Goal: Task Accomplishment & Management: Complete application form

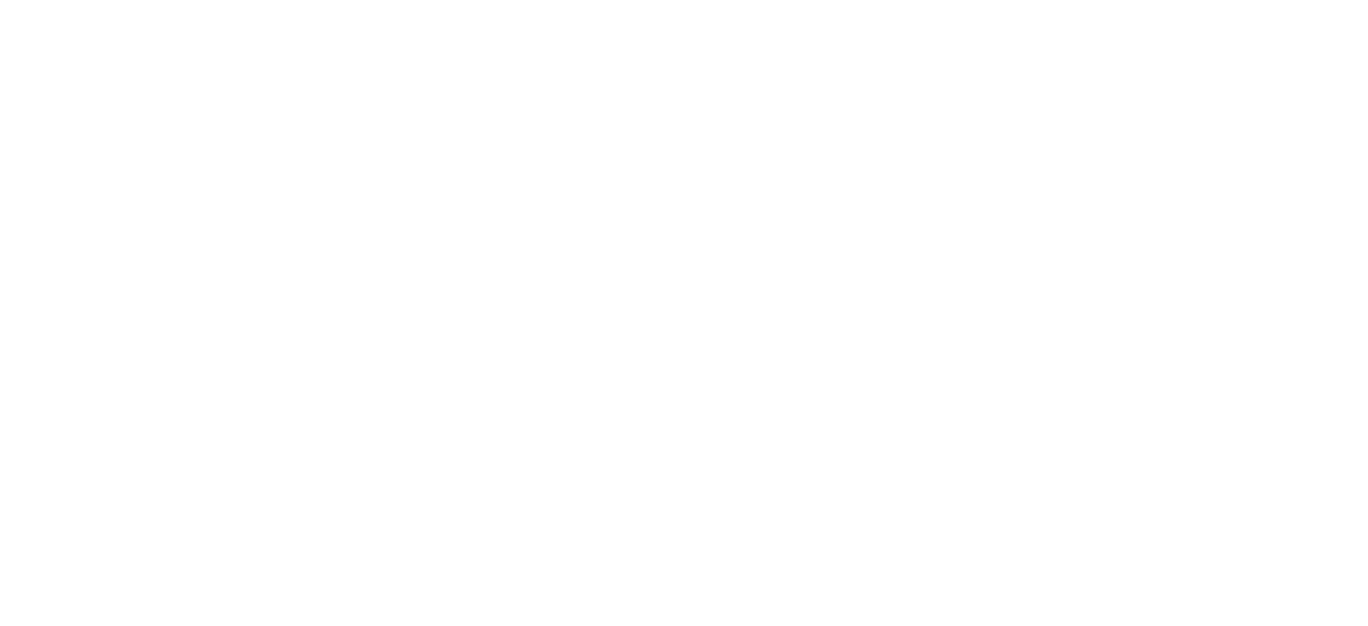
click at [471, 7] on html at bounding box center [684, 3] width 1368 height 7
drag, startPoint x: 636, startPoint y: 325, endPoint x: 449, endPoint y: 221, distance: 214.4
click at [449, 7] on html at bounding box center [684, 3] width 1368 height 7
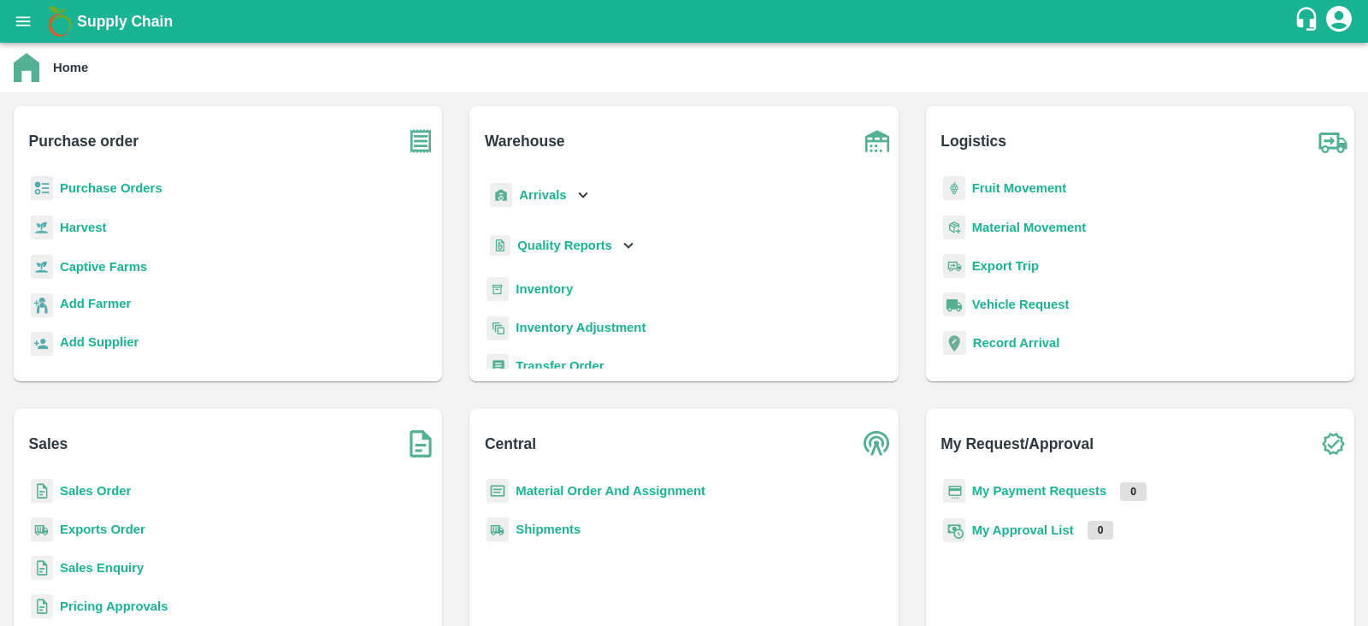
click at [98, 185] on b "Purchase Orders" at bounding box center [111, 188] width 103 height 14
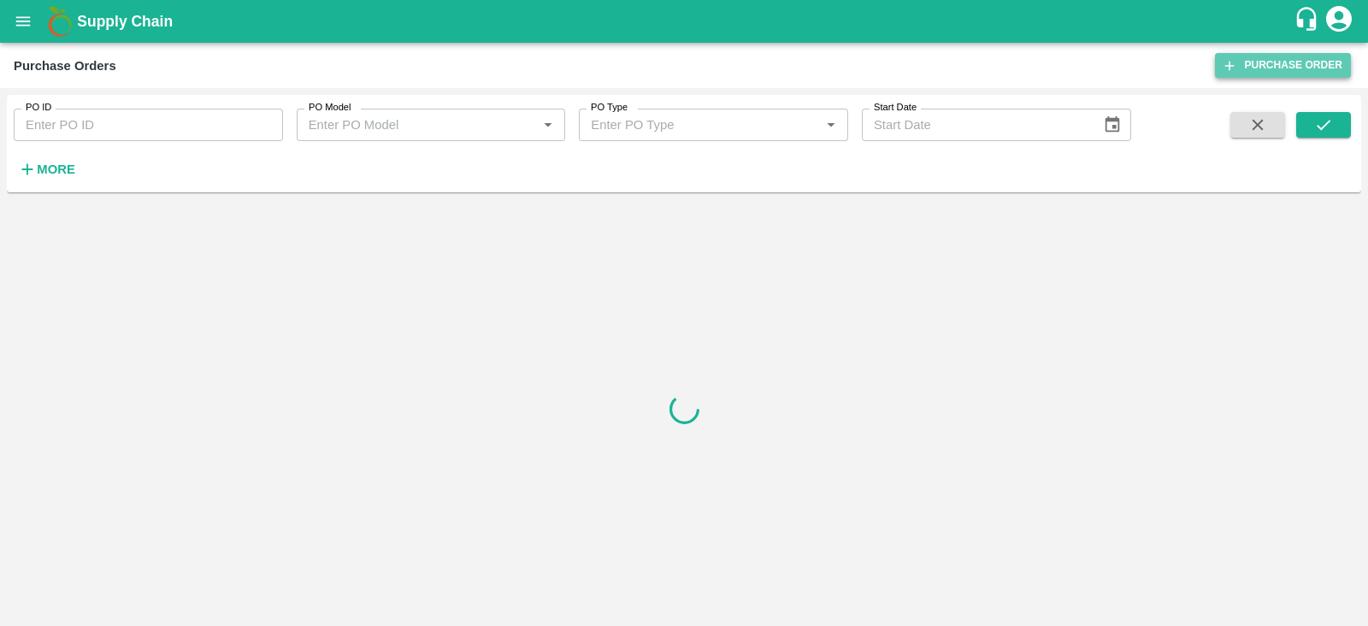
click at [1283, 61] on link "Purchase Order" at bounding box center [1283, 65] width 136 height 25
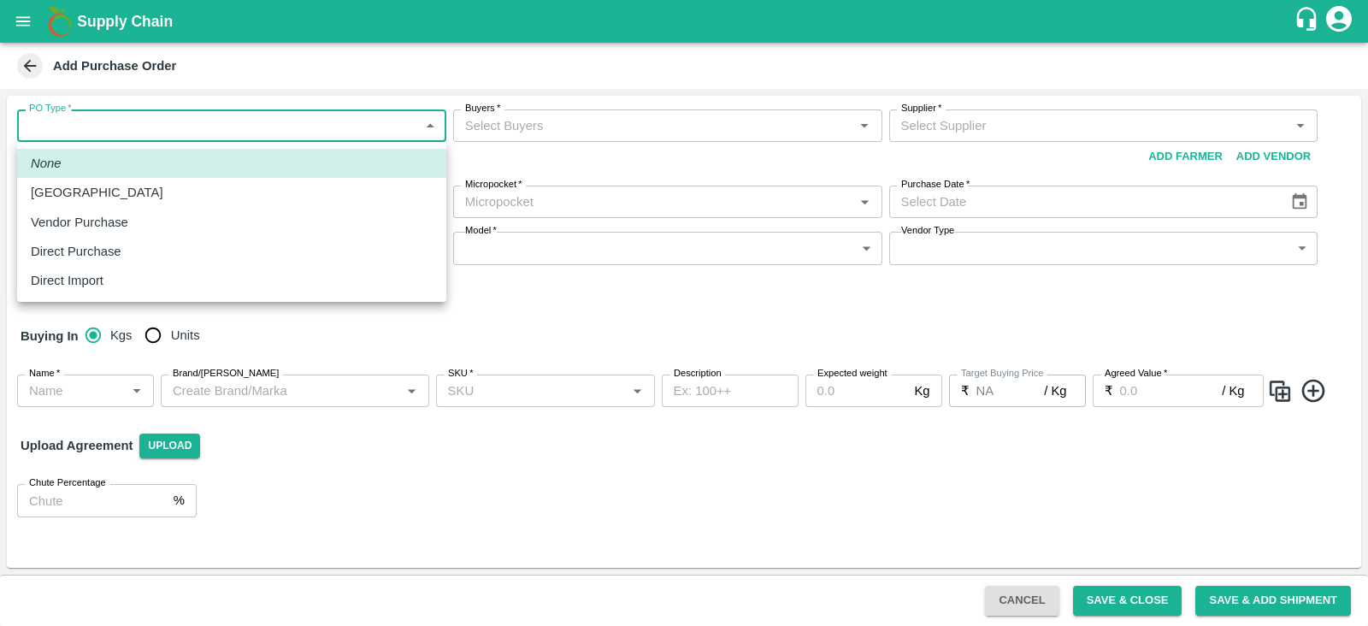
click at [280, 121] on body "Supply Chain Add Purchase Order PO Type   * ​ PO Type Buyers   * Buyers   * Sup…" at bounding box center [684, 313] width 1368 height 626
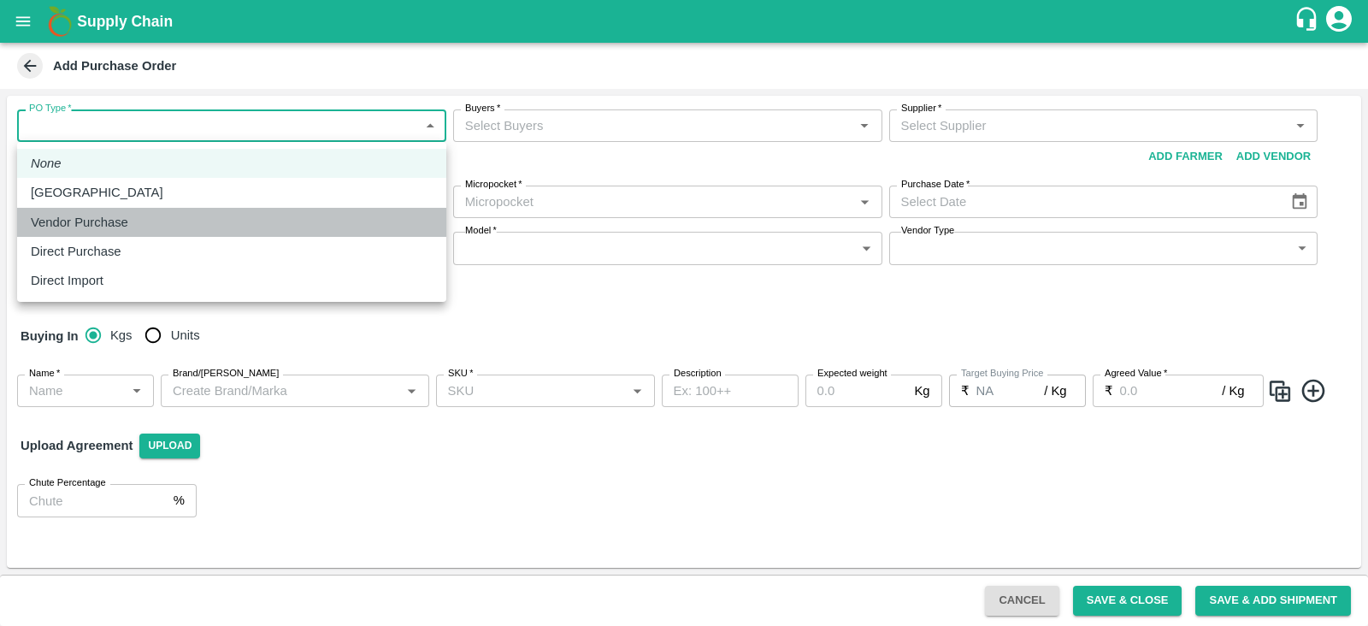
click at [110, 220] on p "Vendor Purchase" at bounding box center [79, 222] width 97 height 19
type input "2"
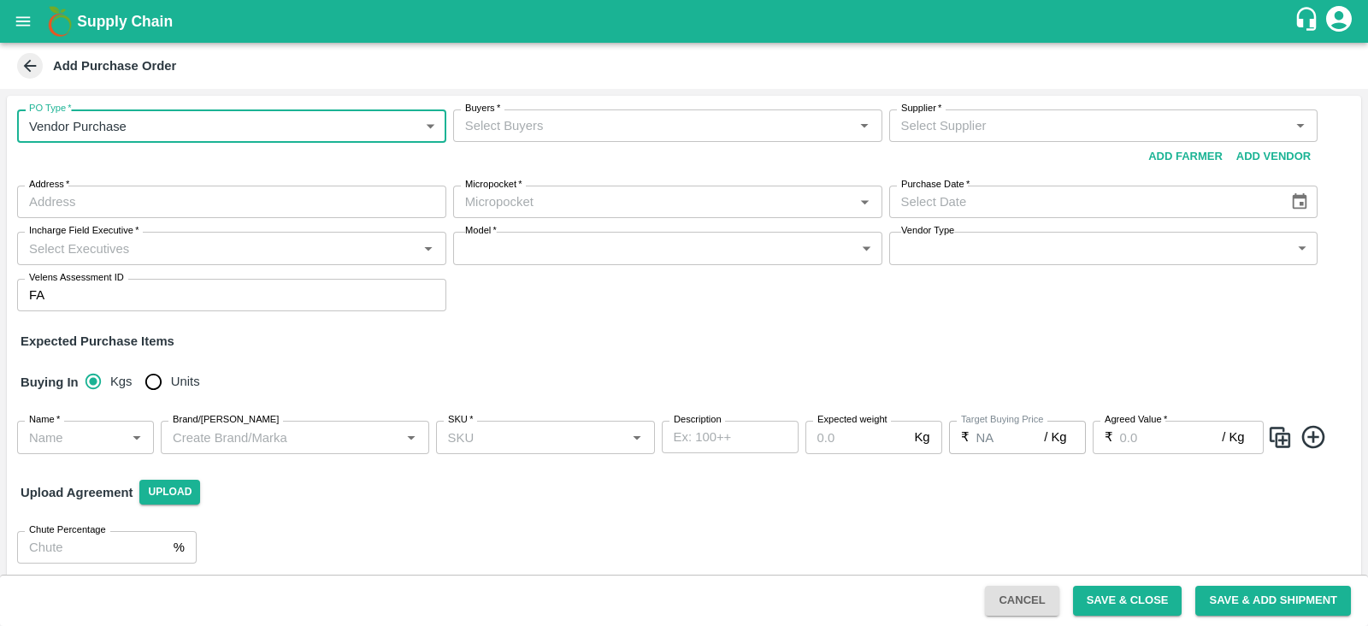
click at [524, 120] on input "Buyers   *" at bounding box center [653, 126] width 391 height 22
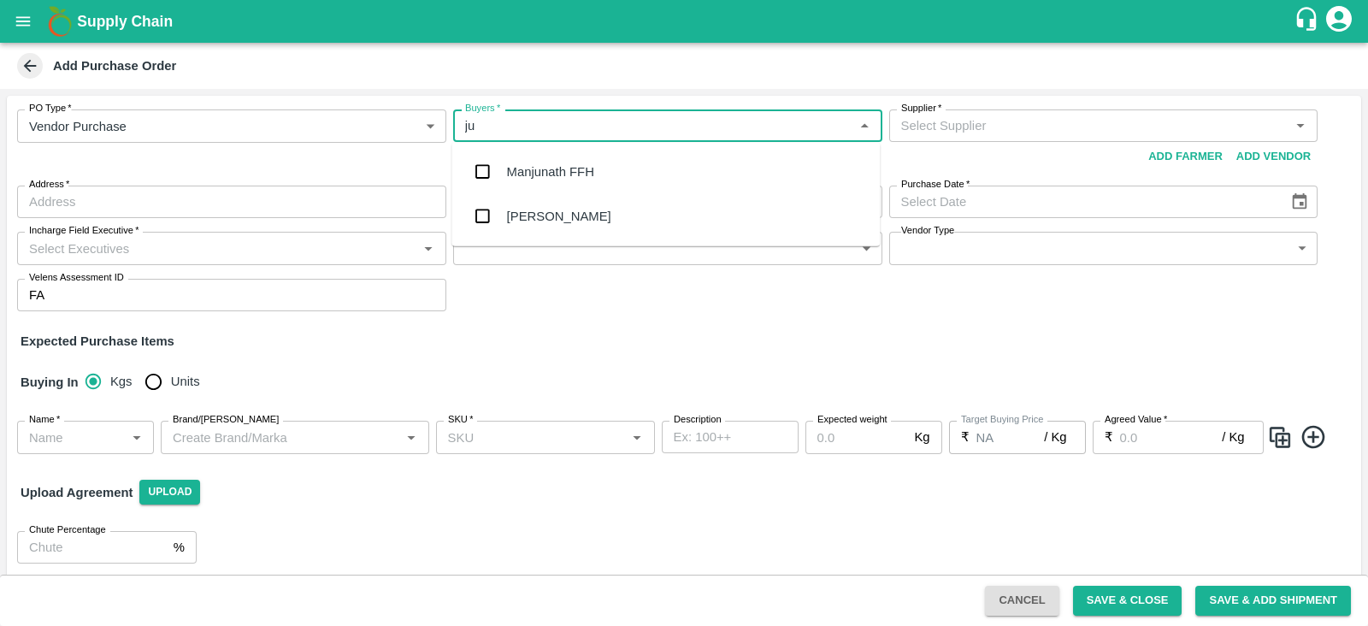
type input "j"
type input "J"
type input "j"
type input "neet"
click at [522, 210] on div "[PERSON_NAME][DEMOGRAPHIC_DATA]" at bounding box center [630, 216] width 246 height 19
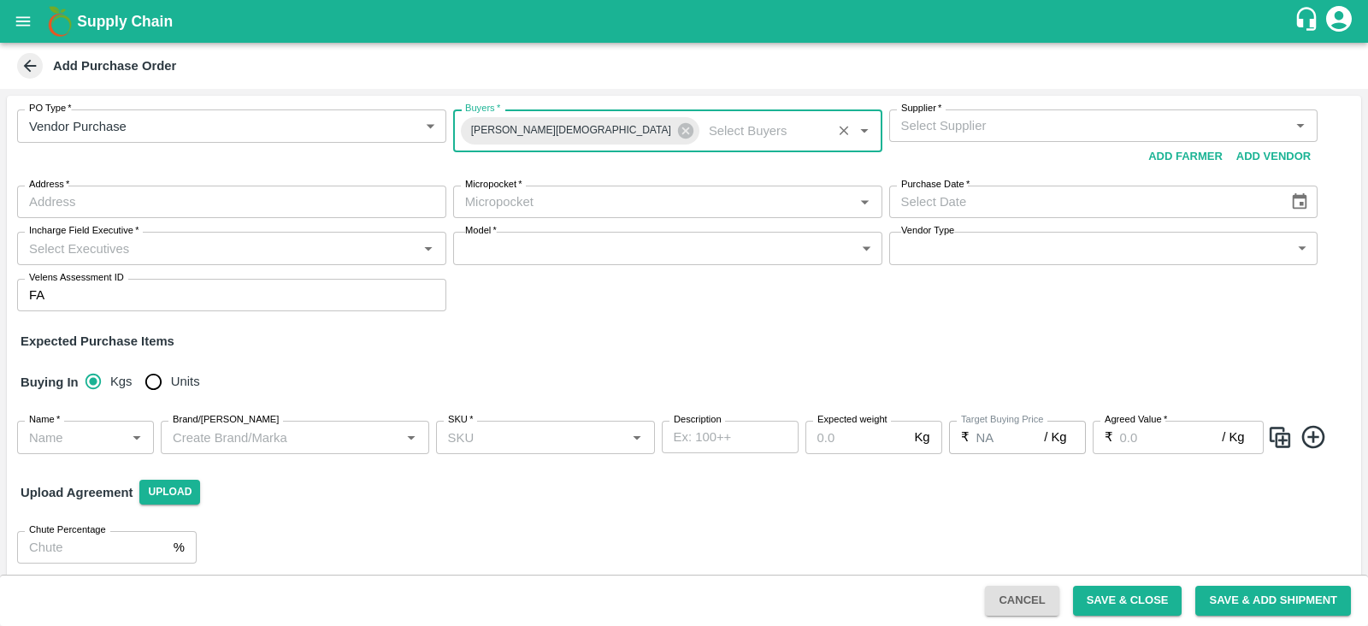
click at [1039, 138] on div "Supplier   *" at bounding box center [1103, 125] width 429 height 32
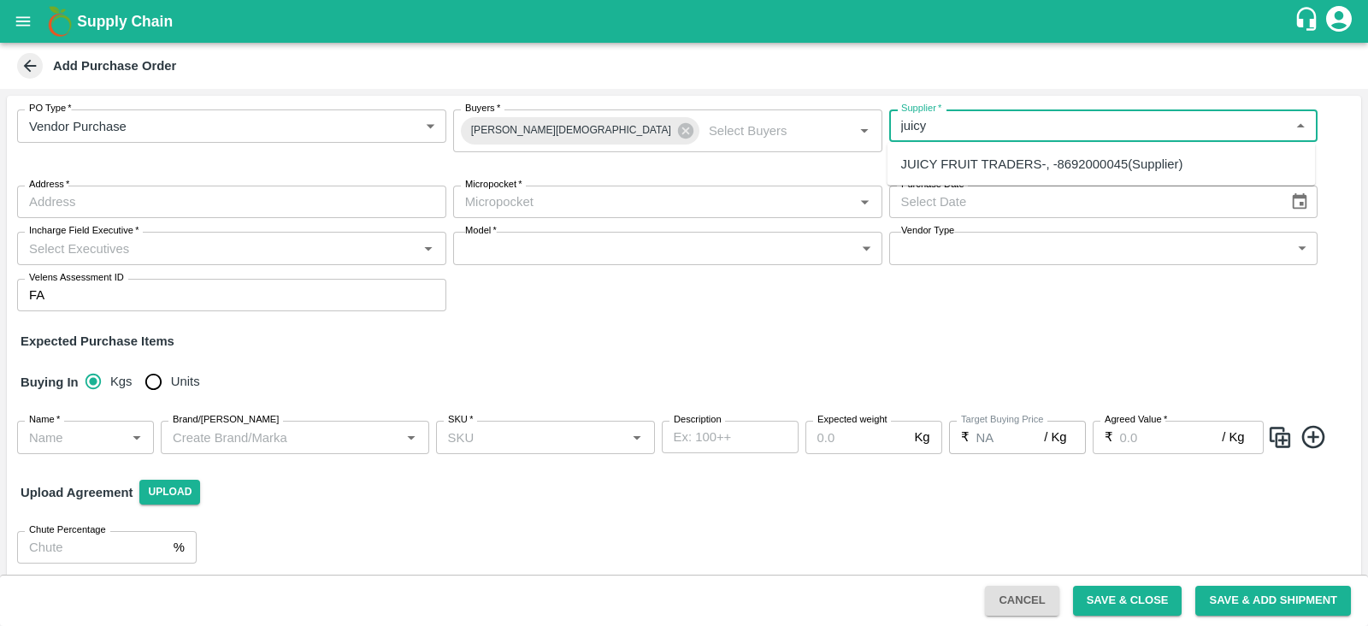
click at [1000, 169] on div "JUICY FRUIT TRADERS-, -8692000045(Supplier)" at bounding box center [1042, 164] width 282 height 19
type input "JUICY FRUIT TRADERS-, -8692000045(Supplier)"
type input ", , ,"
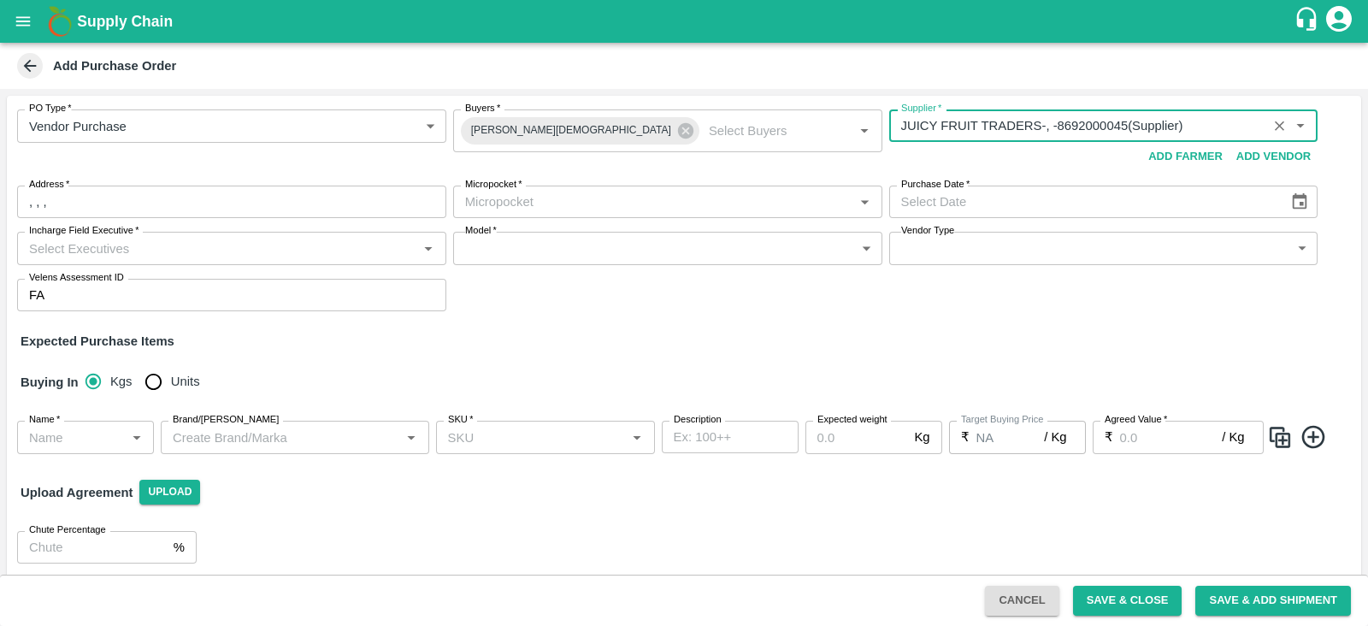
type input "JUICY FRUIT TRADERS-, -8692000045(Supplier)"
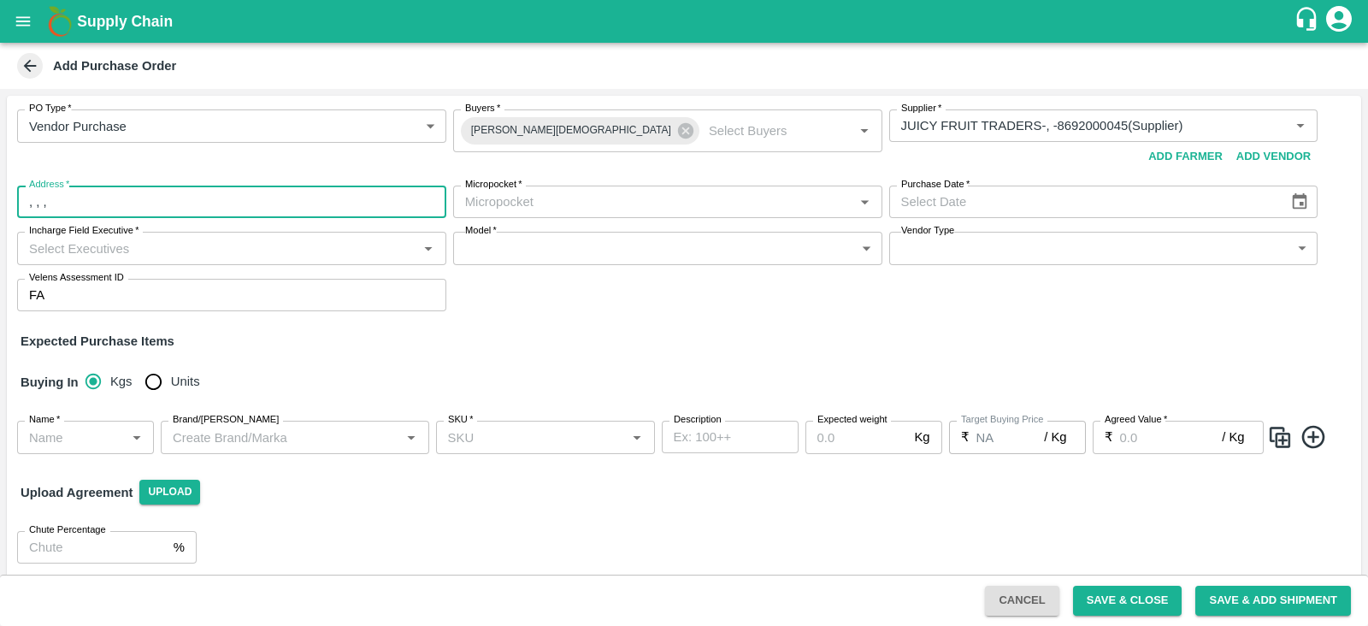
click at [233, 202] on input ", , ," at bounding box center [231, 202] width 429 height 32
type input ","
type input "APMC"
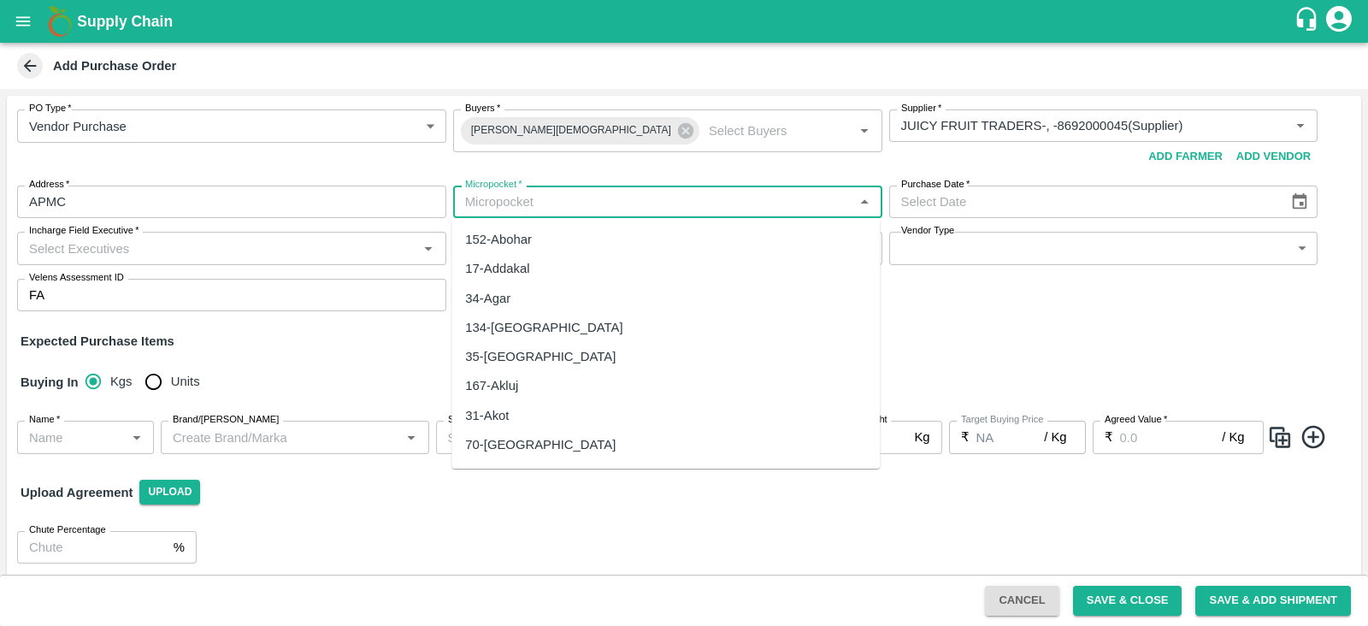
click at [545, 198] on input "Micropocket   *" at bounding box center [653, 202] width 391 height 22
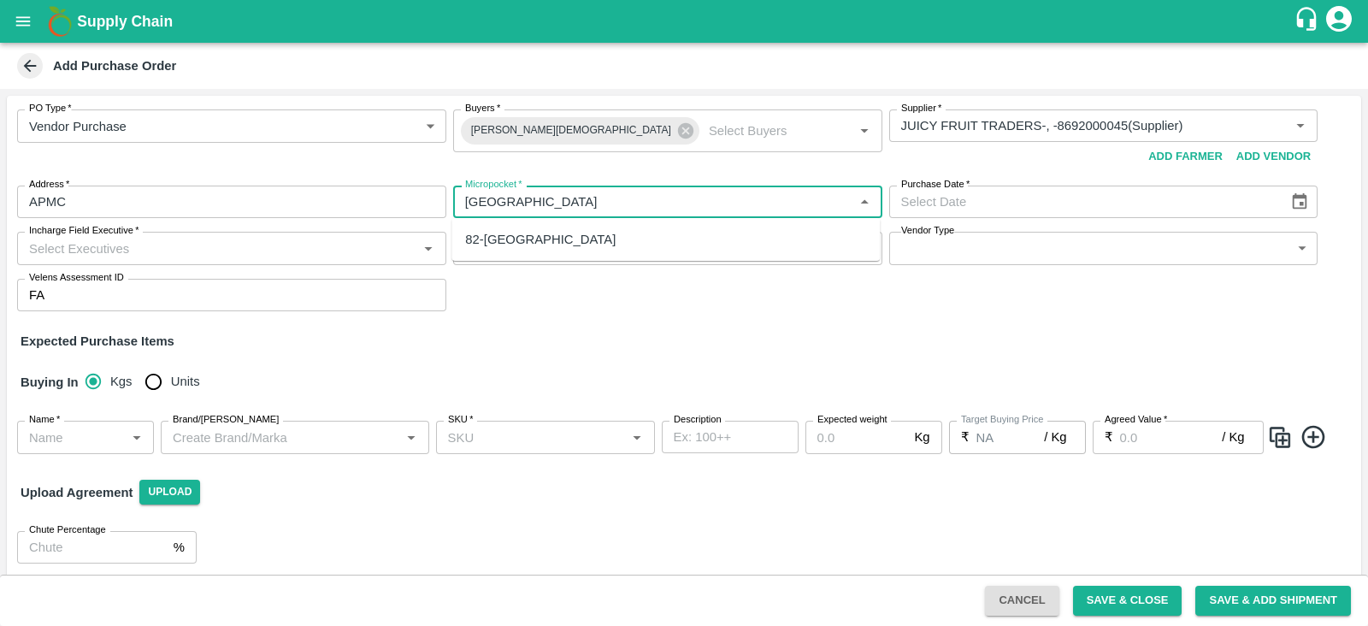
click at [493, 247] on div "82-[GEOGRAPHIC_DATA]" at bounding box center [540, 239] width 151 height 19
type input "82-[GEOGRAPHIC_DATA]"
click at [1290, 203] on icon "Choose date" at bounding box center [1299, 201] width 19 height 19
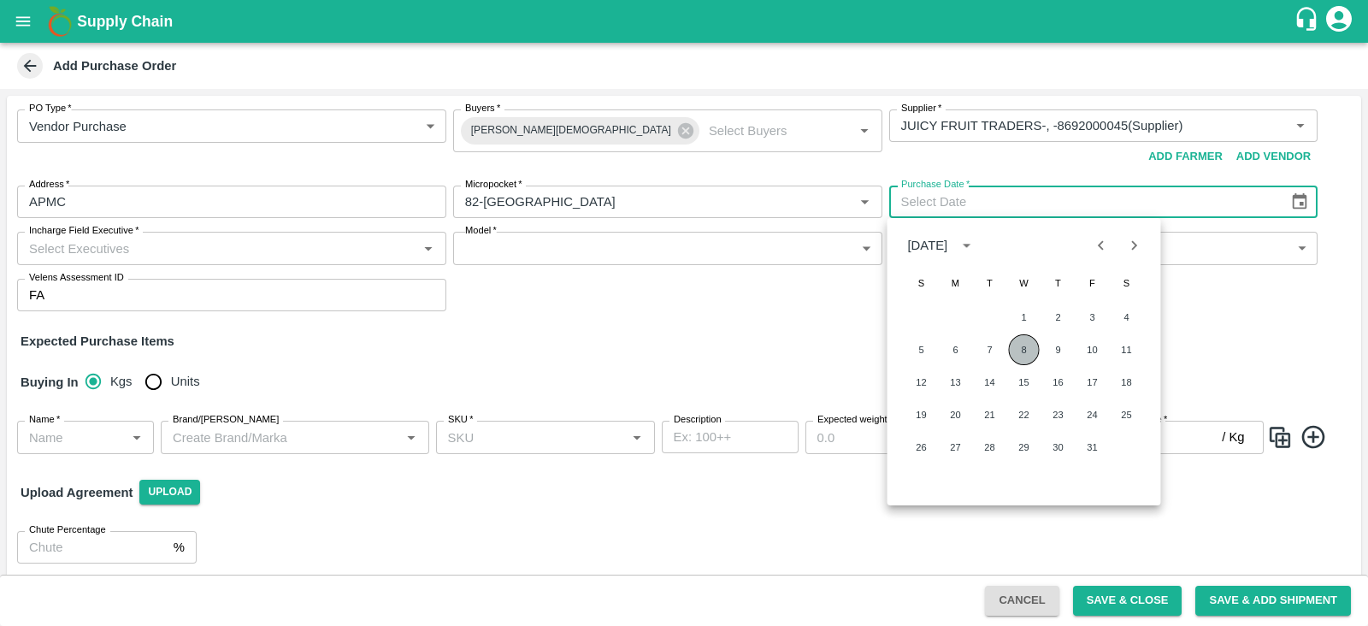
click at [1026, 355] on button "8" at bounding box center [1024, 349] width 31 height 31
type input "[DATE]"
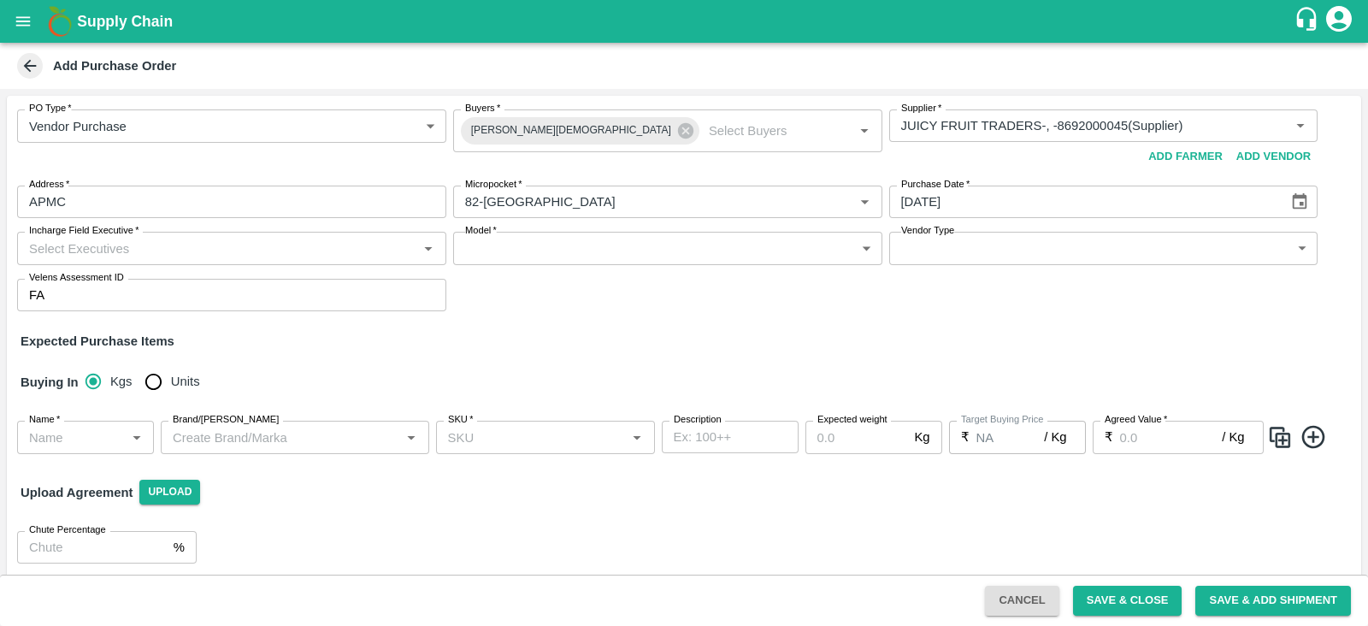
click at [218, 257] on input "Incharge Field Executive   *" at bounding box center [217, 248] width 391 height 22
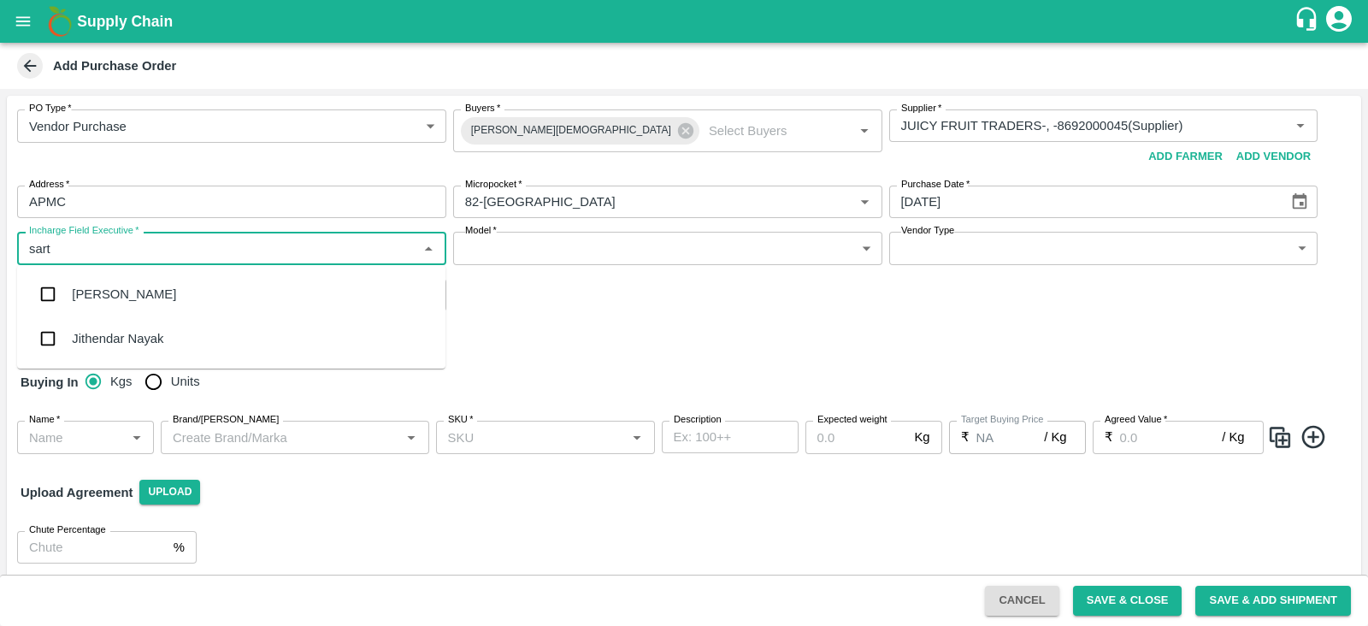
type input "[PERSON_NAME]"
click at [141, 306] on div "[PERSON_NAME]" at bounding box center [231, 294] width 428 height 44
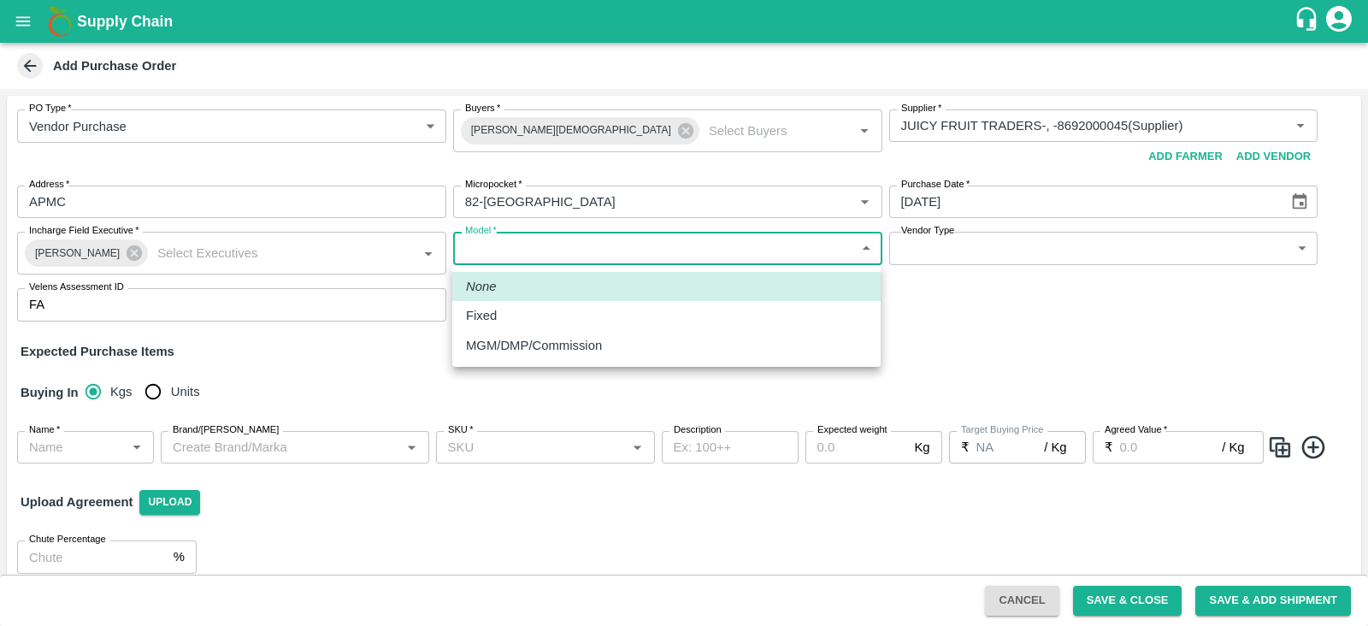
click at [671, 259] on body "Supply Chain Add Purchase Order PO Type   * Vendor Purchase 2 PO Type Buyers   …" at bounding box center [684, 313] width 1368 height 626
click at [359, 254] on div at bounding box center [684, 313] width 1368 height 626
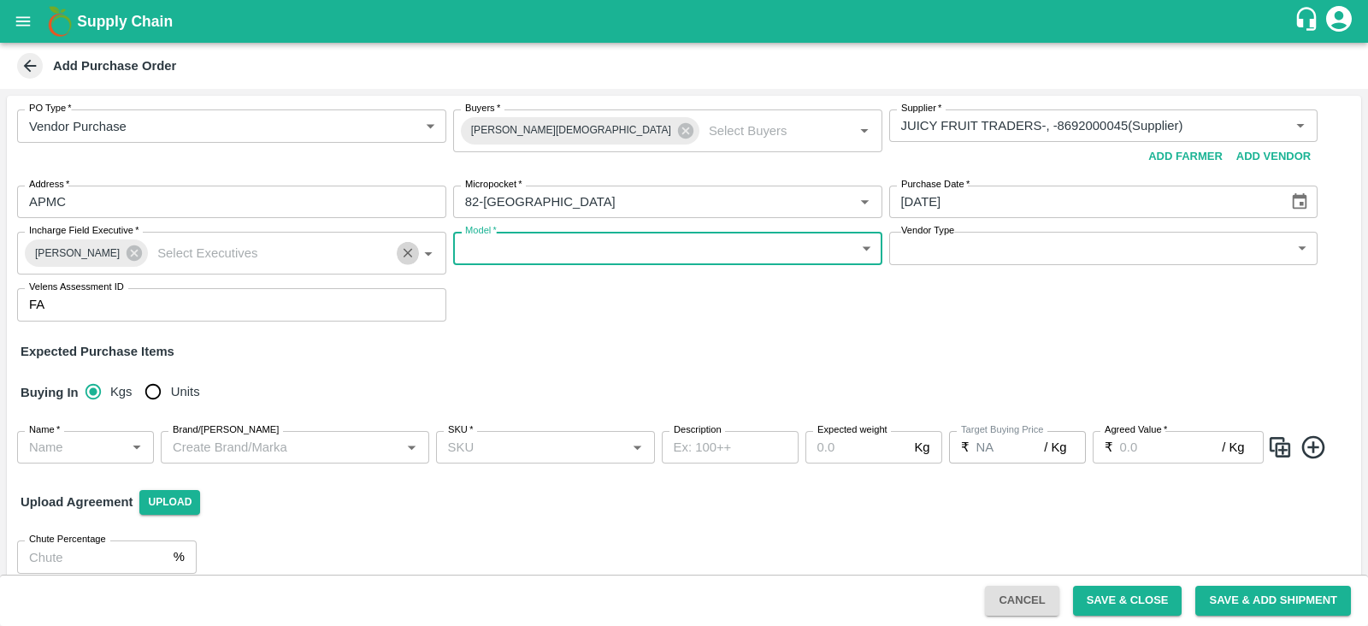
click at [407, 255] on icon "Clear" at bounding box center [408, 253] width 16 height 16
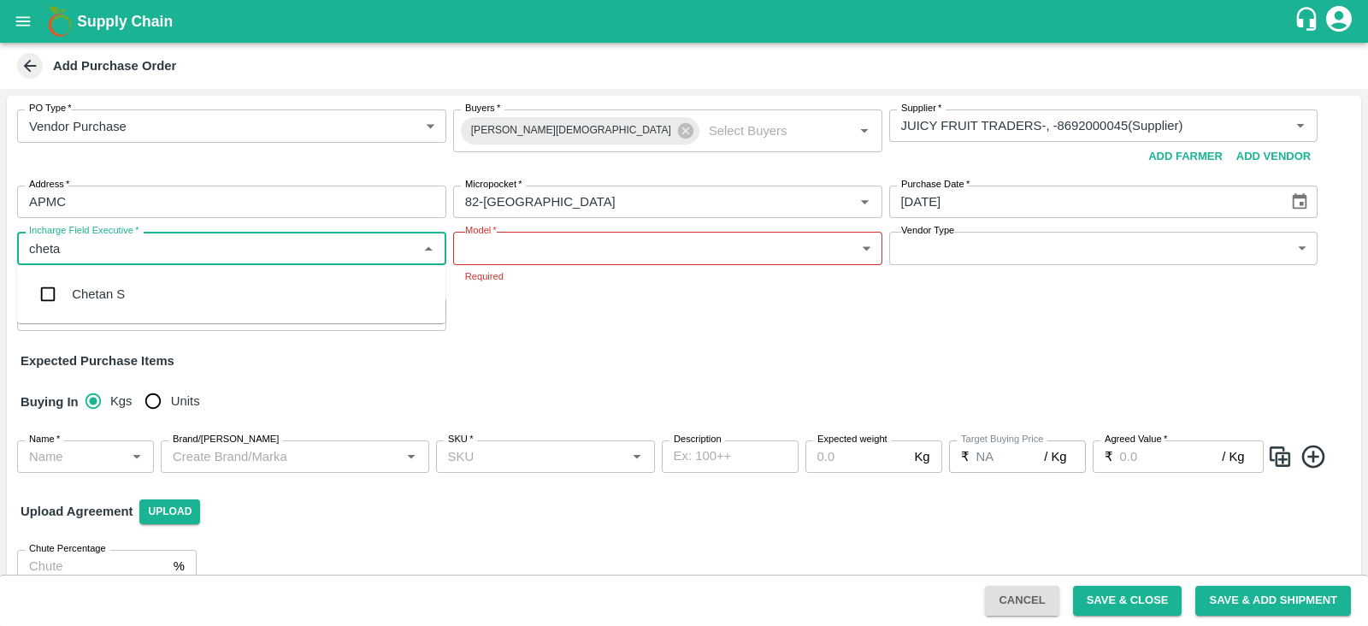
type input "chetan"
click at [103, 294] on div "Chetan S" at bounding box center [98, 294] width 53 height 19
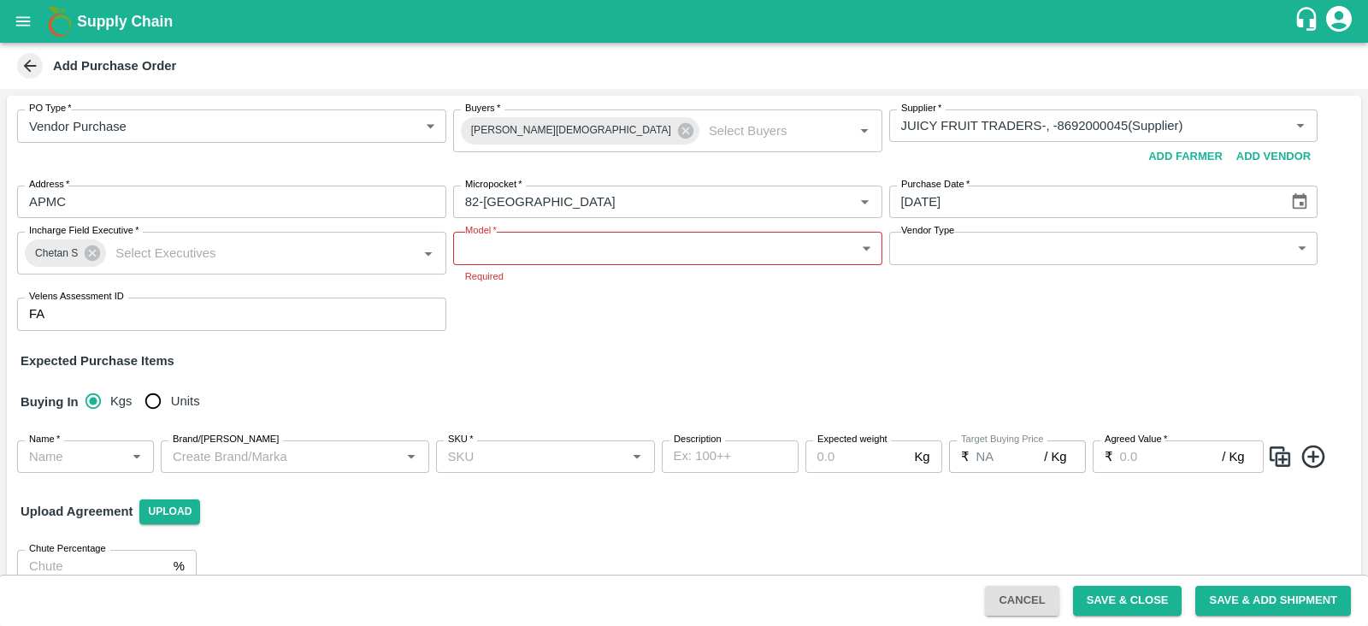
click at [624, 265] on div "Model   * ​ Model Required" at bounding box center [667, 258] width 429 height 52
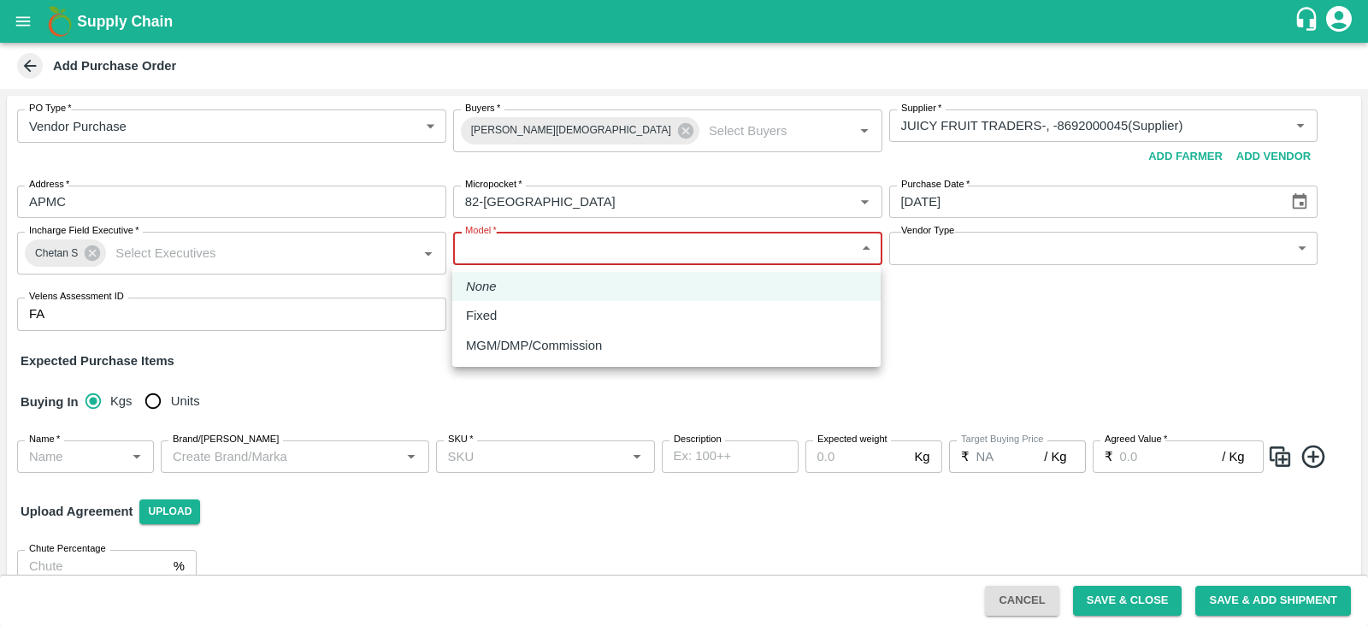
click at [552, 260] on body "Supply Chain Add Purchase Order PO Type   * Vendor Purchase 2 PO Type Buyers   …" at bounding box center [684, 313] width 1368 height 626
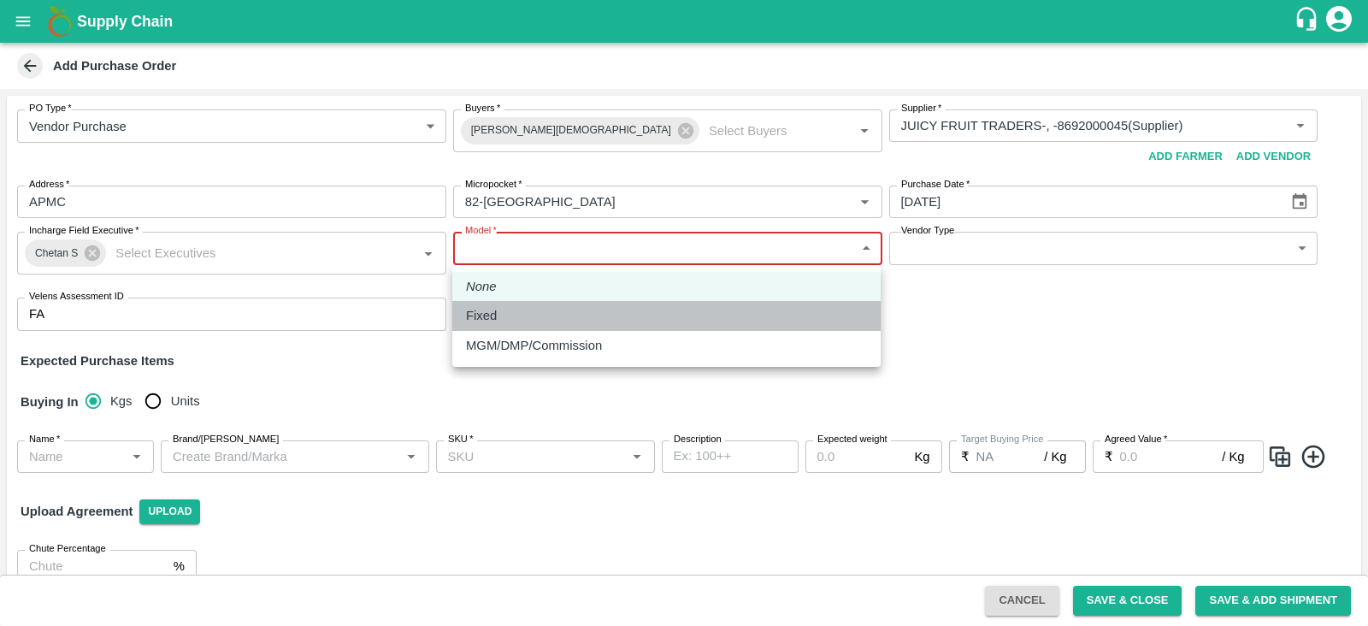
click at [519, 313] on div "Fixed" at bounding box center [666, 315] width 401 height 19
type input "Fixed"
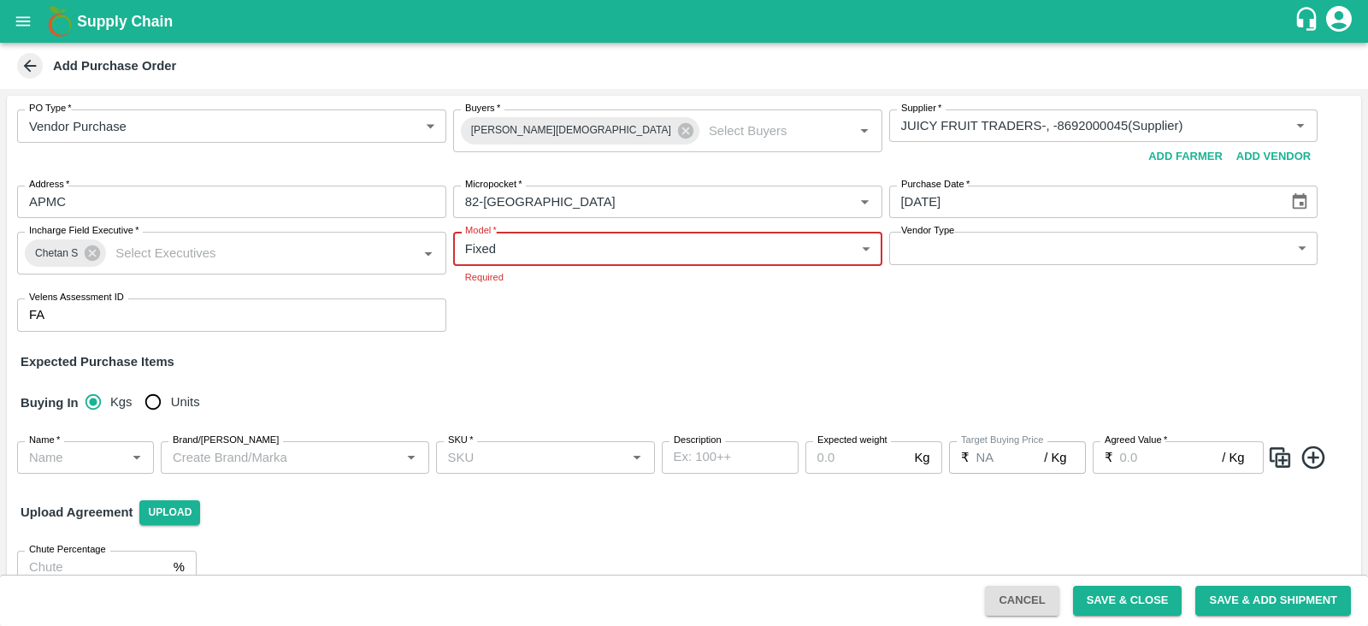
click at [1210, 242] on body "Supply Chain Add Purchase Order PO Type   * Vendor Purchase 2 PO Type Buyers   …" at bounding box center [684, 313] width 1368 height 626
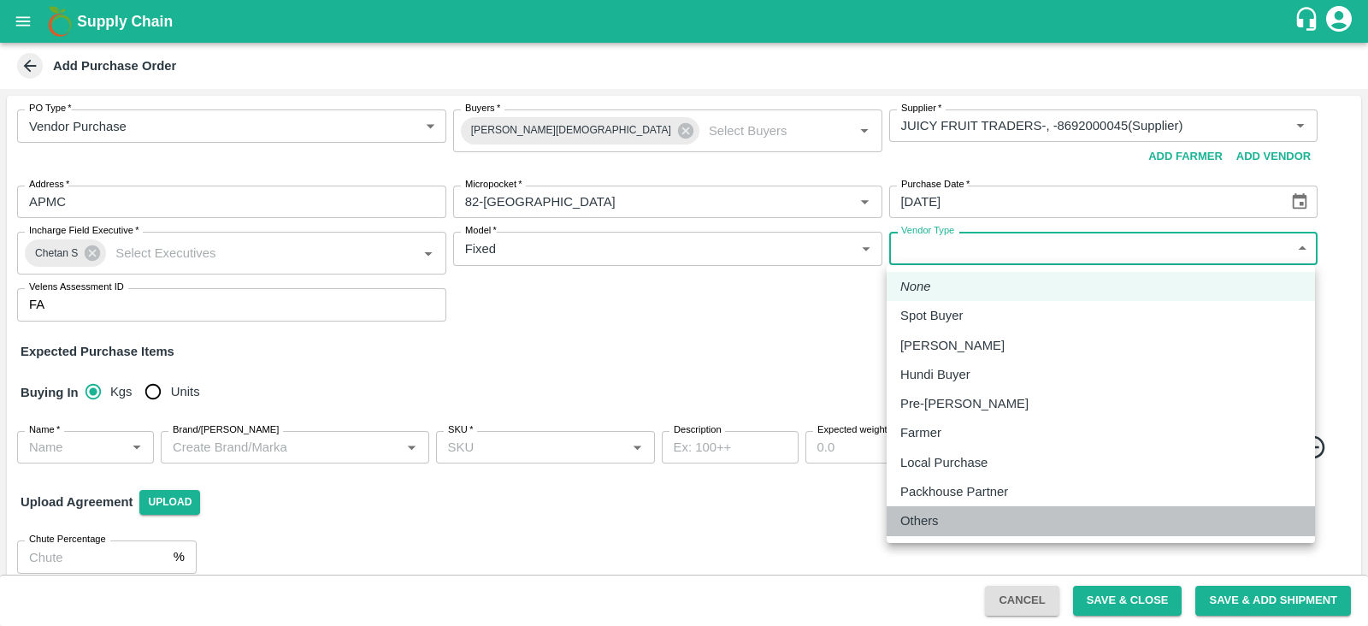
click at [956, 521] on div "Others" at bounding box center [1100, 520] width 401 height 19
type input "OTHER"
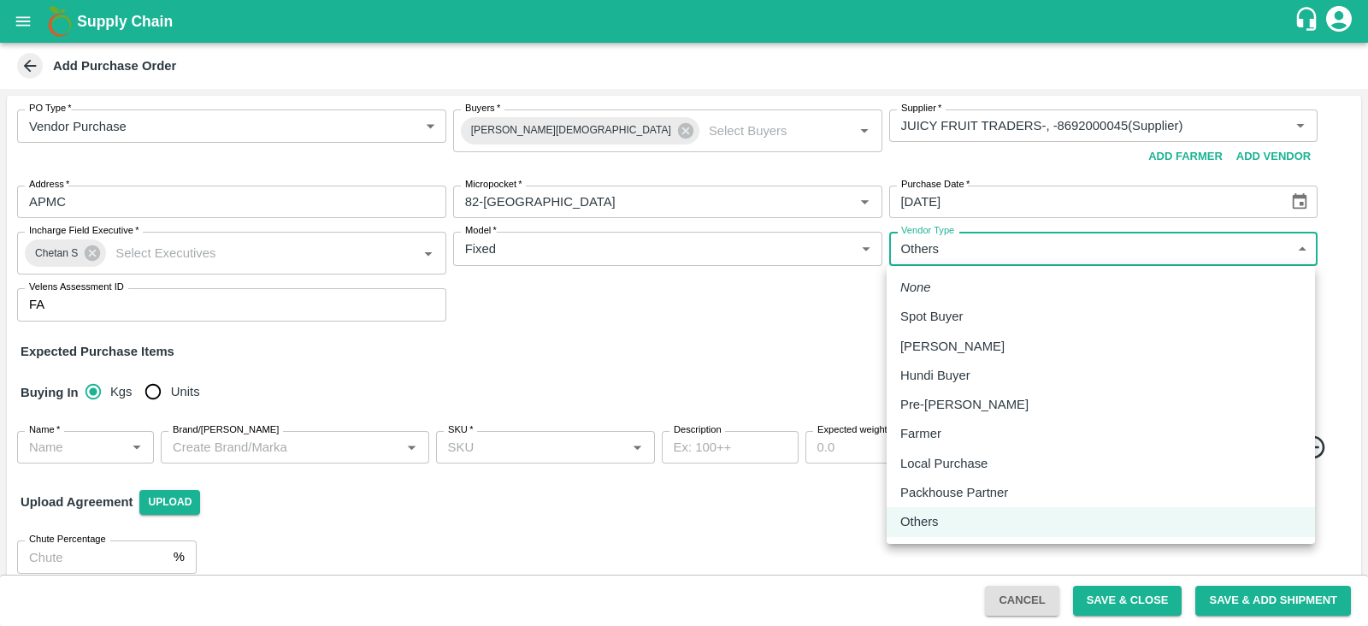
click at [958, 251] on body "Supply Chain Add Purchase Order PO Type   * Vendor Purchase 2 PO Type Buyers   …" at bounding box center [684, 313] width 1368 height 626
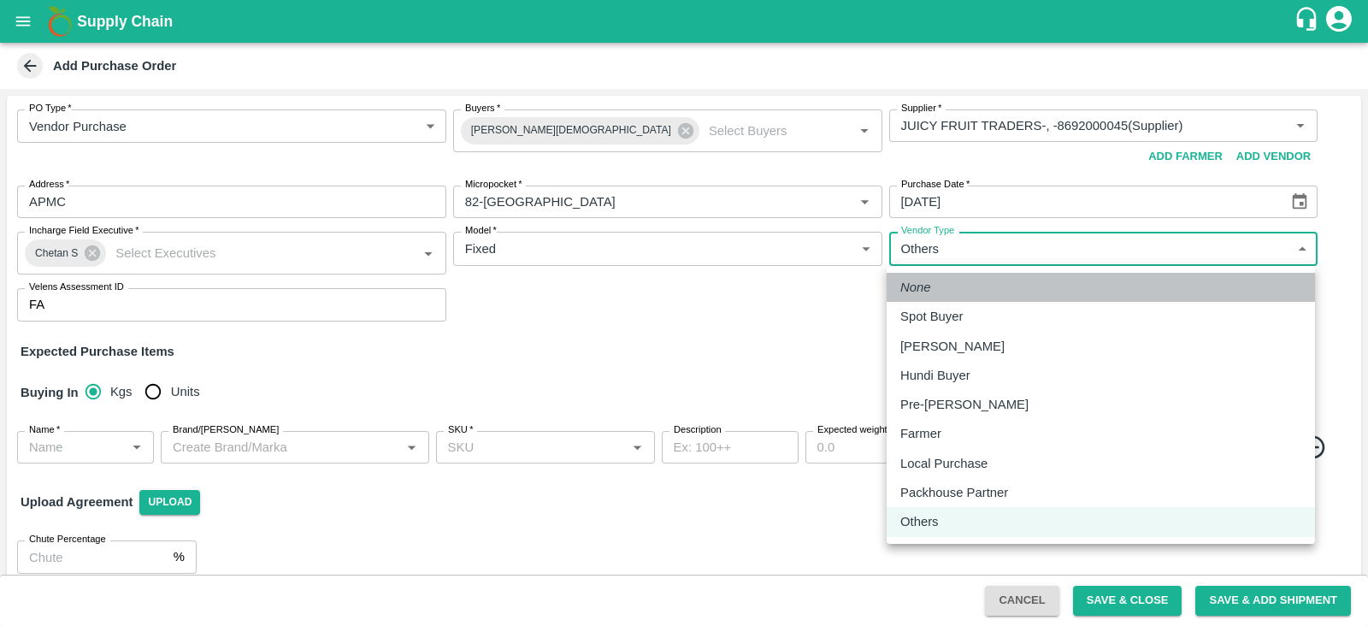
click at [937, 289] on li "None" at bounding box center [1101, 287] width 428 height 29
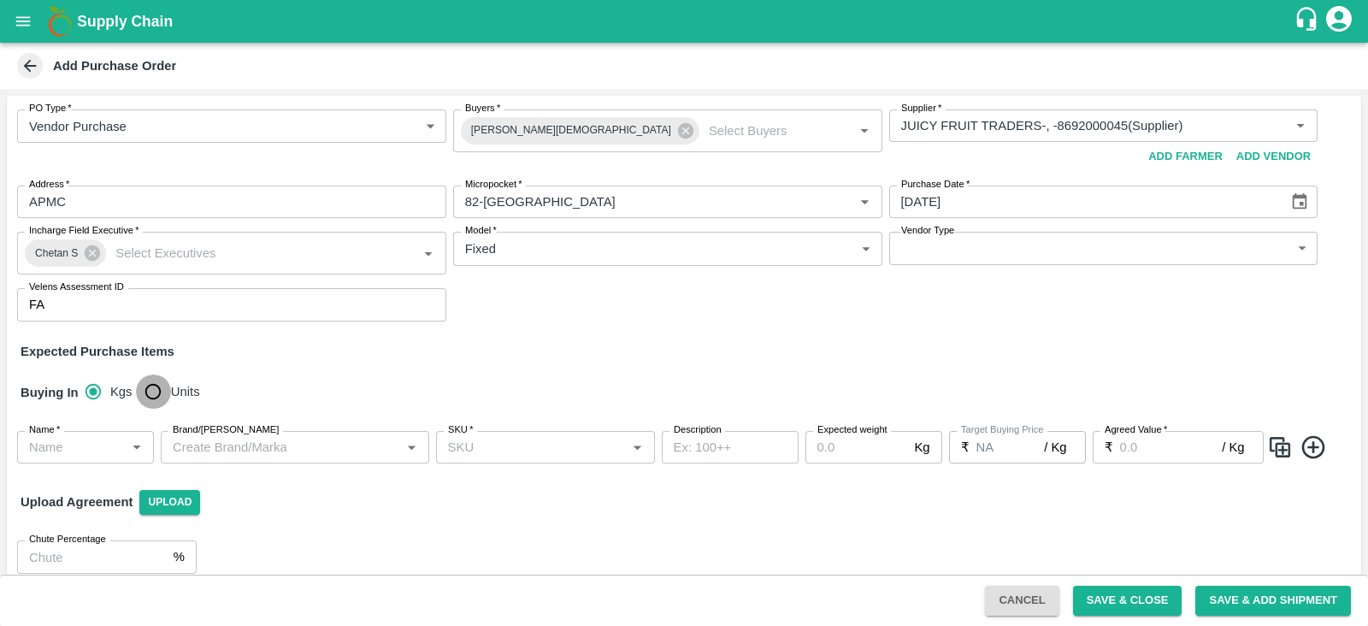
click at [156, 392] on input "Units" at bounding box center [153, 392] width 34 height 34
radio input "true"
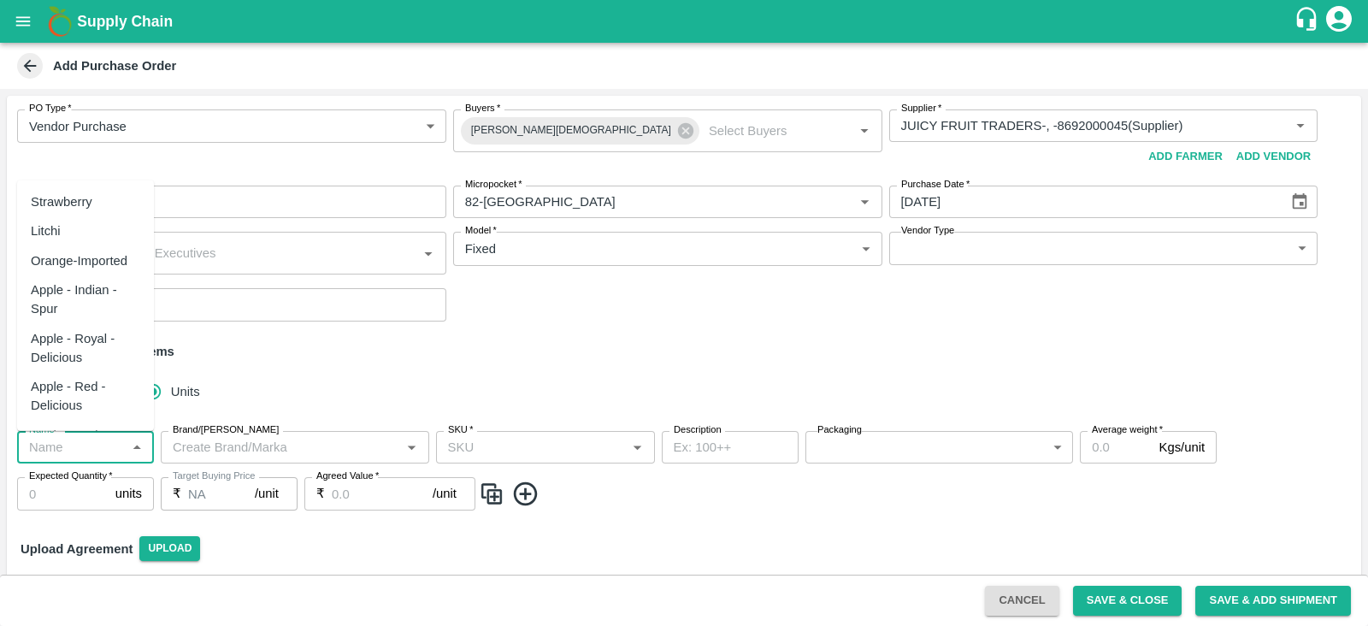
click at [86, 437] on input "Name   *" at bounding box center [71, 447] width 98 height 22
